Goal: Information Seeking & Learning: Compare options

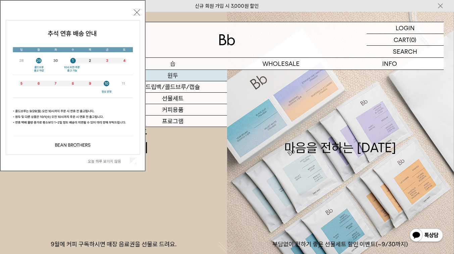
click at [176, 76] on link "원두" at bounding box center [173, 75] width 108 height 11
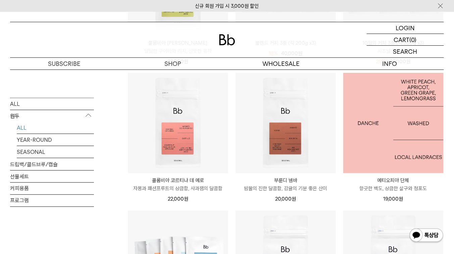
scroll to position [188, 0]
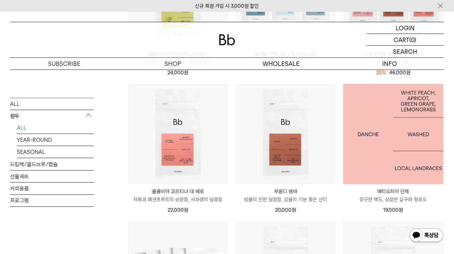
click at [402, 131] on img at bounding box center [393, 134] width 100 height 100
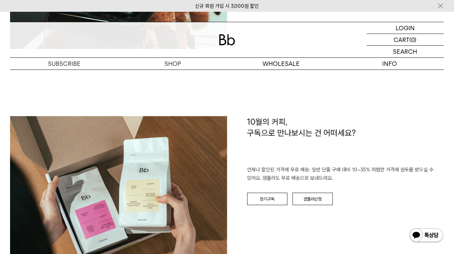
scroll to position [994, 0]
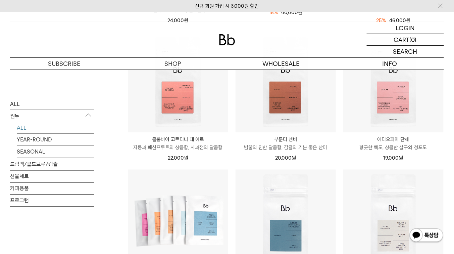
scroll to position [242, 0]
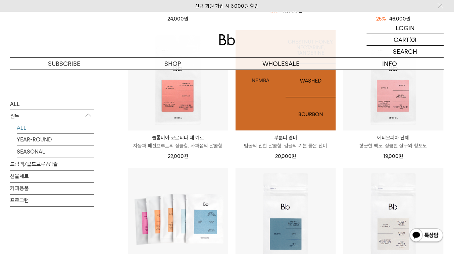
click at [272, 115] on img at bounding box center [286, 80] width 100 height 100
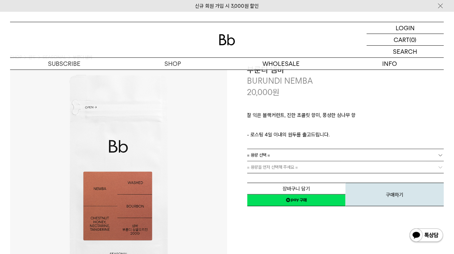
scroll to position [27, 0]
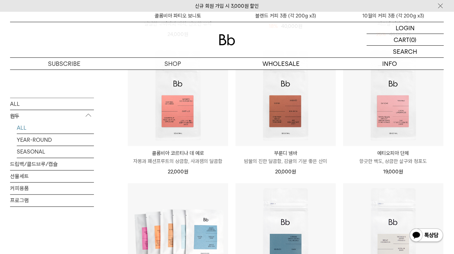
scroll to position [215, 0]
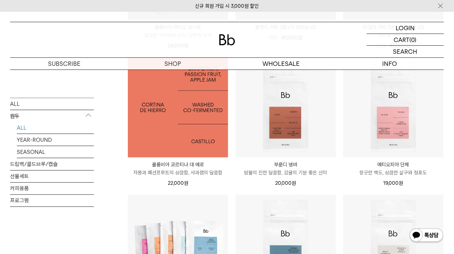
click at [152, 126] on img at bounding box center [178, 107] width 100 height 100
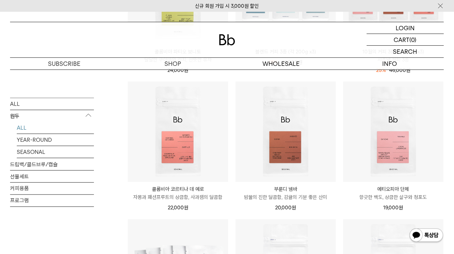
scroll to position [142, 0]
